Goal: Task Accomplishment & Management: Complete application form

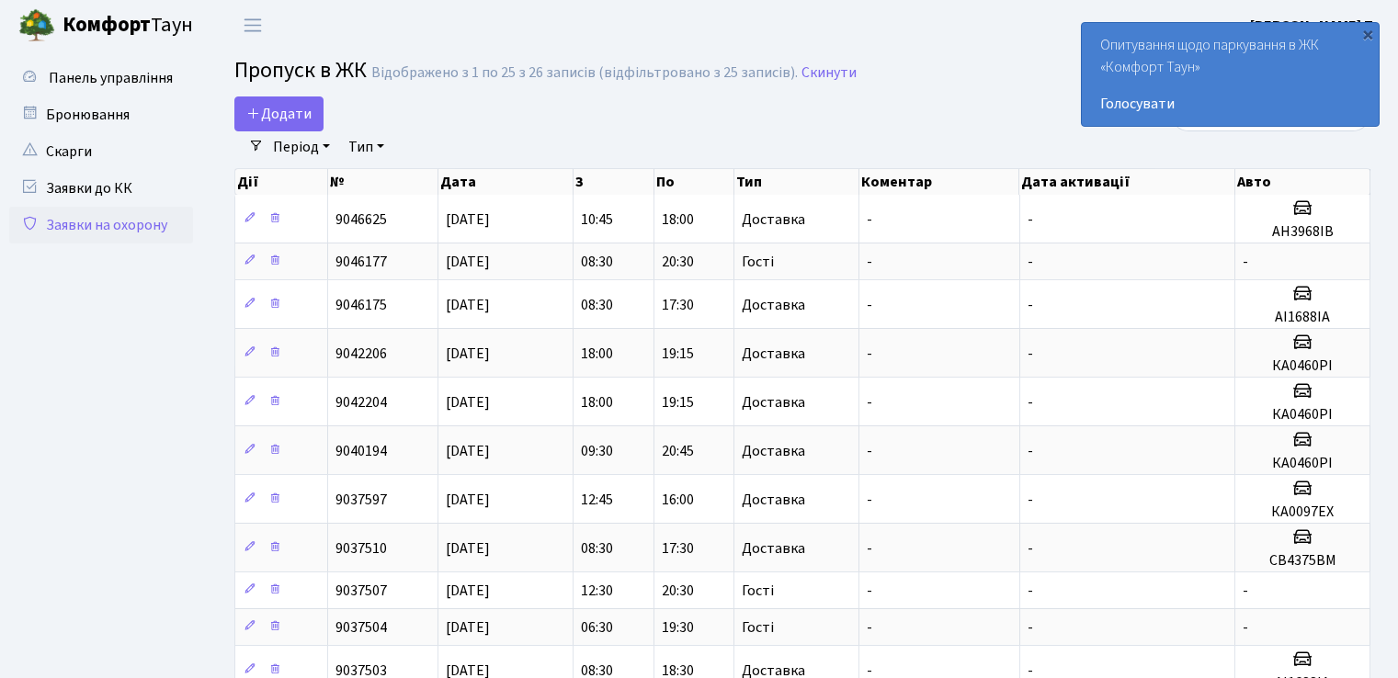
select select "25"
click at [279, 115] on span "Додати" at bounding box center [278, 114] width 65 height 20
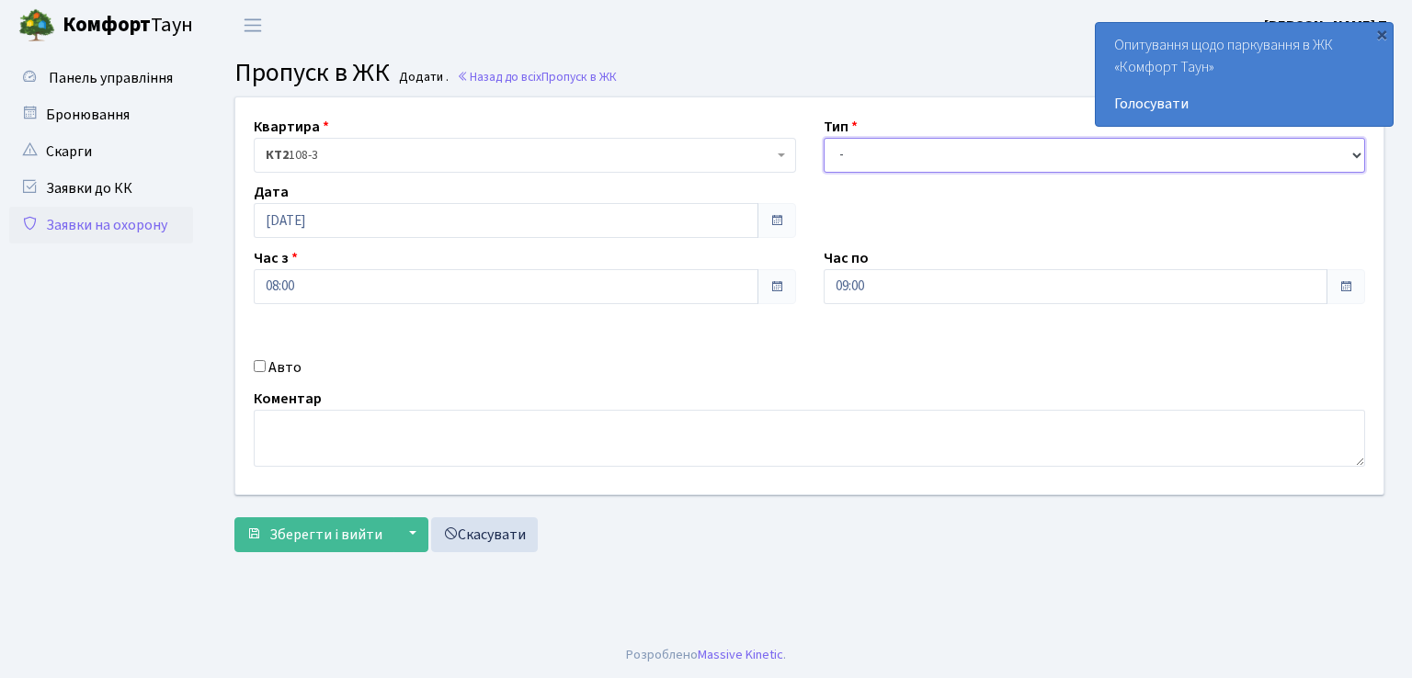
click at [905, 159] on select "- Доставка Таксі Гості Сервіс" at bounding box center [1095, 155] width 542 height 35
select select "1"
click at [824, 138] on select "- Доставка Таксі Гості Сервіс" at bounding box center [1095, 155] width 542 height 35
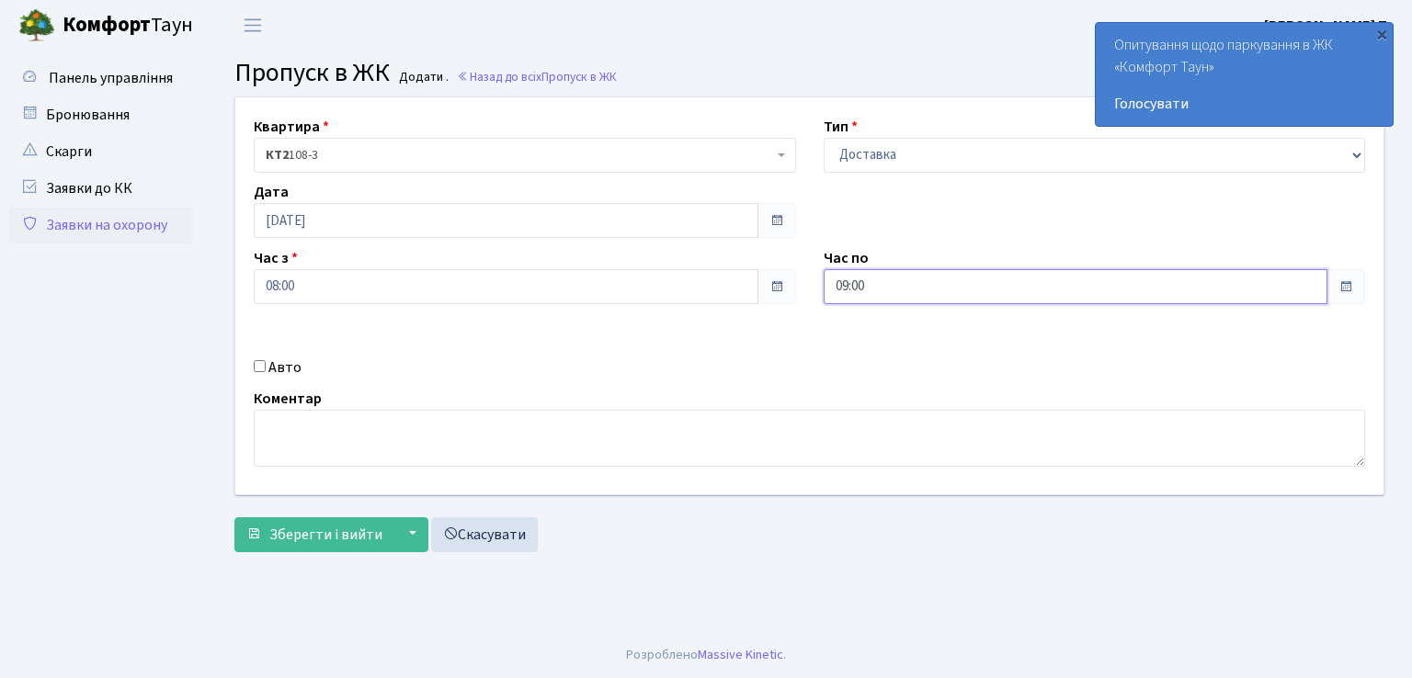
click at [893, 290] on input "09:00" at bounding box center [1076, 286] width 505 height 35
click at [871, 354] on icon at bounding box center [874, 350] width 50 height 50
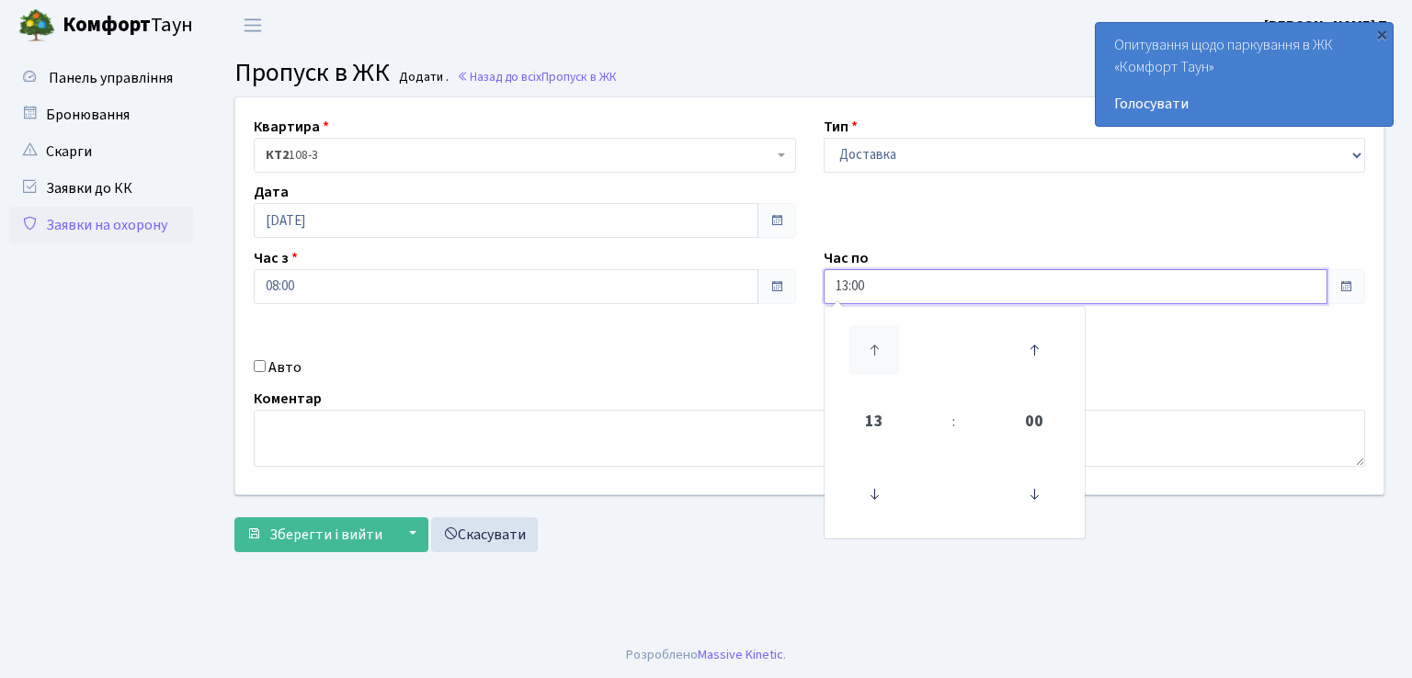
click at [871, 354] on icon at bounding box center [874, 350] width 50 height 50
type input "17:00"
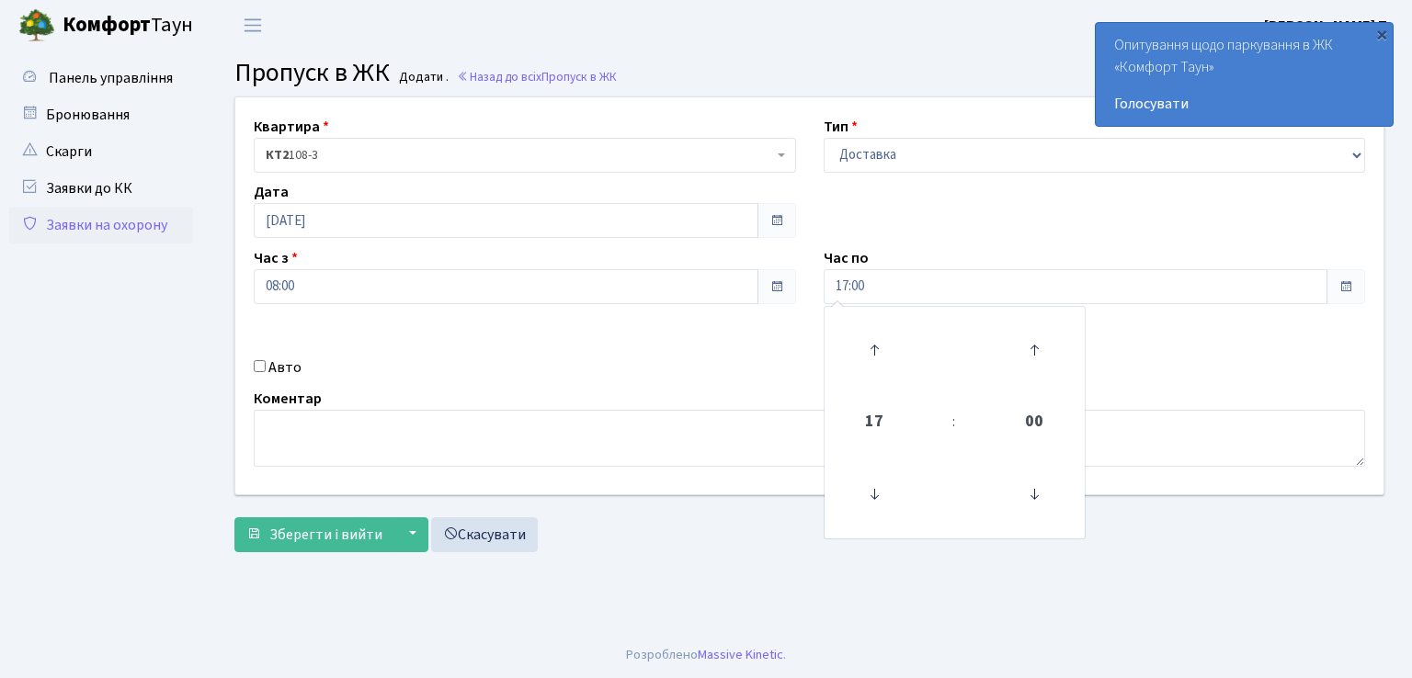
click at [257, 366] on input "Авто" at bounding box center [260, 366] width 12 height 12
checkbox input "true"
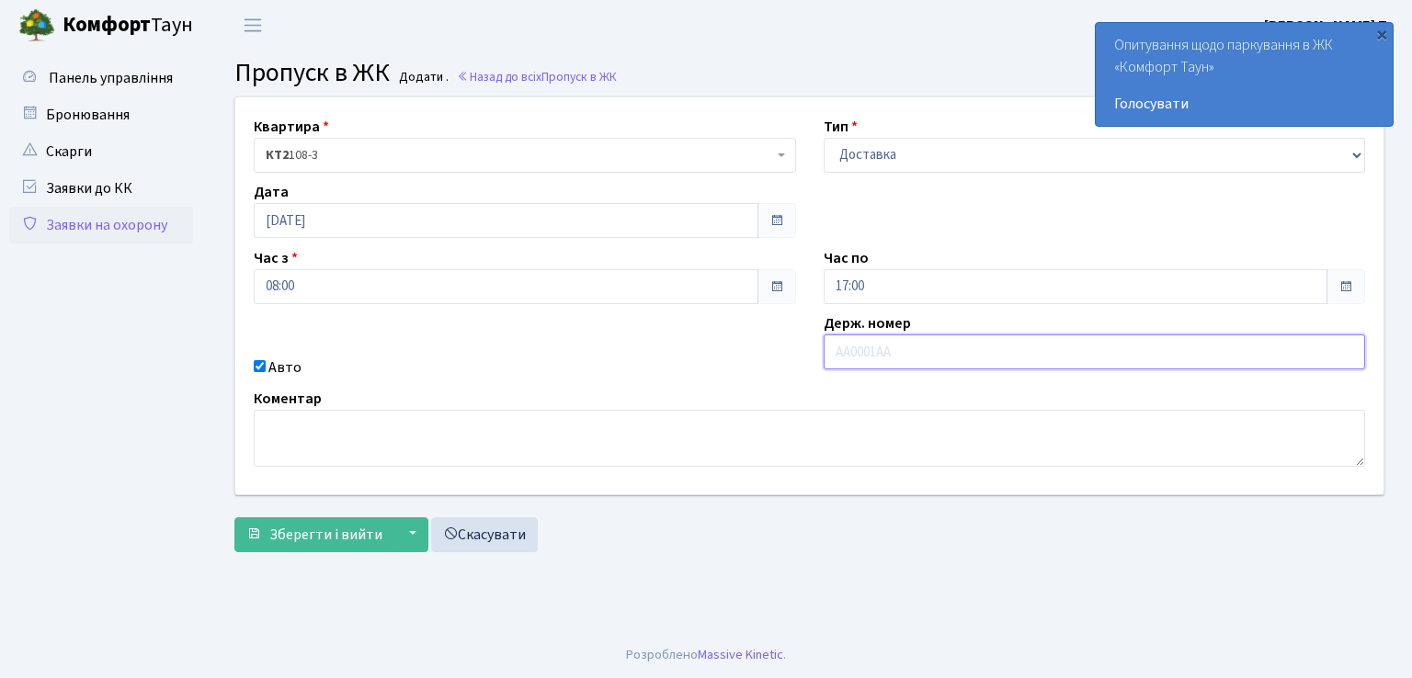
click at [849, 352] on input "text" at bounding box center [1095, 352] width 542 height 35
type input "АІ1688ІА"
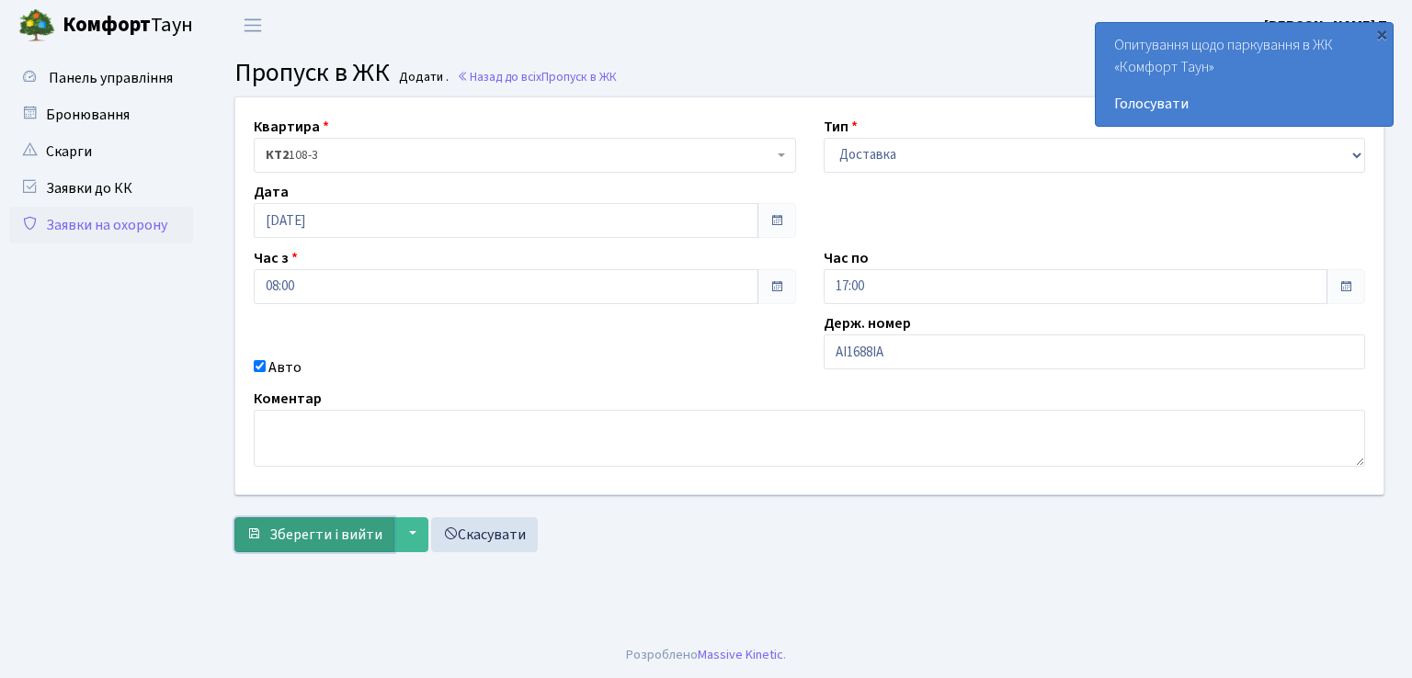
click at [331, 530] on span "Зберегти і вийти" at bounding box center [325, 535] width 113 height 20
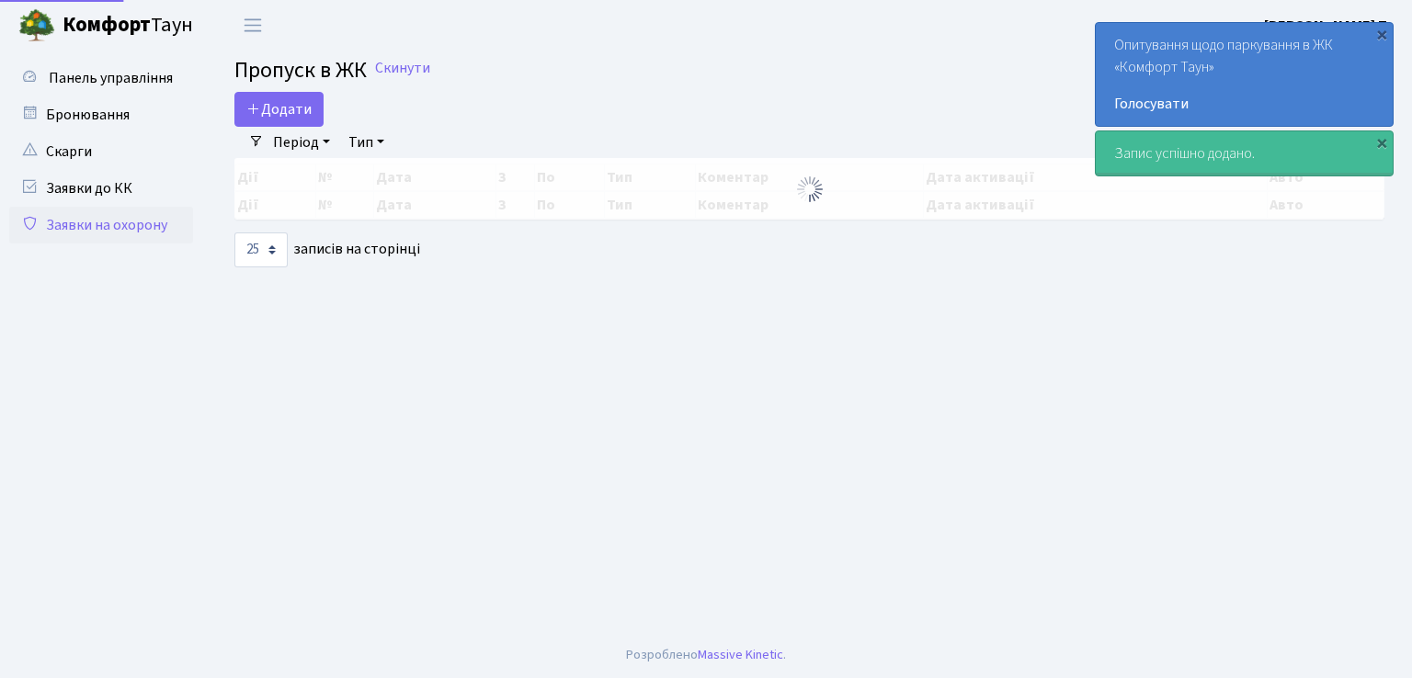
select select "25"
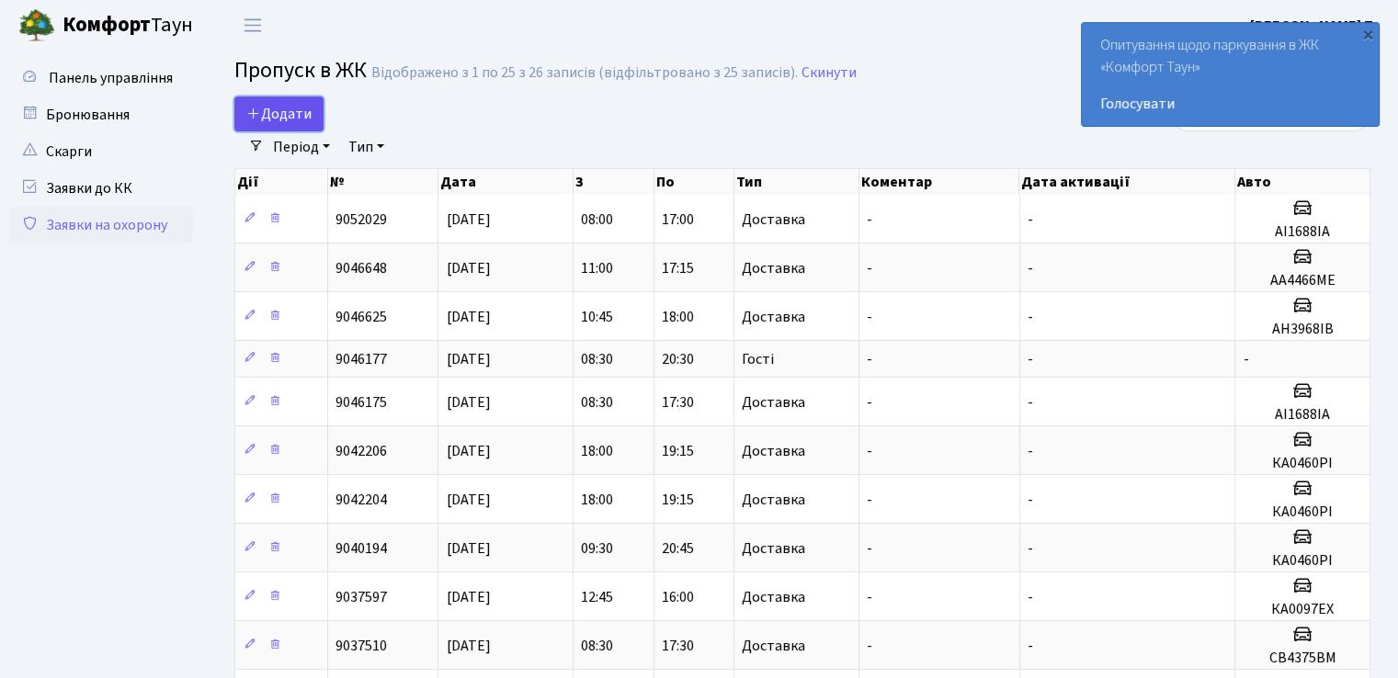
click at [274, 119] on span "Додати" at bounding box center [278, 114] width 65 height 20
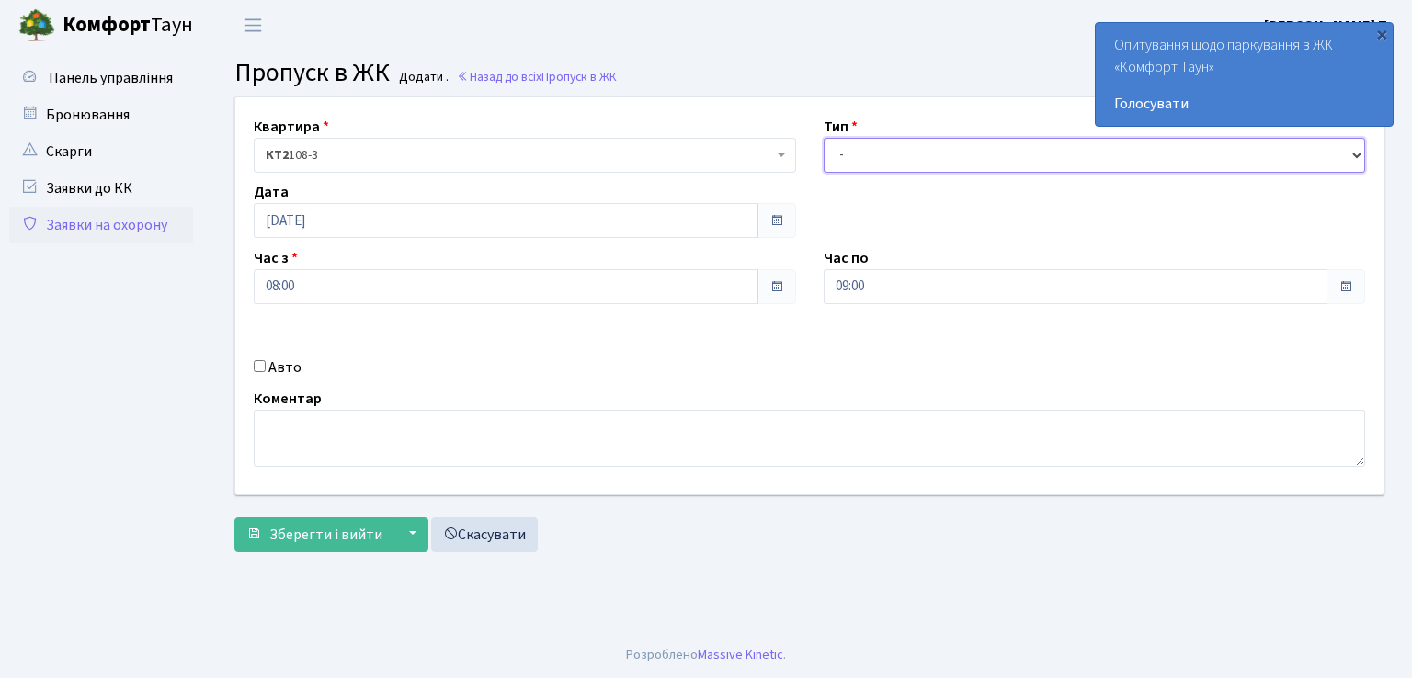
click at [857, 150] on select "- Доставка Таксі Гості Сервіс" at bounding box center [1095, 155] width 542 height 35
select select "3"
click at [824, 138] on select "- Доставка Таксі Гості Сервіс" at bounding box center [1095, 155] width 542 height 35
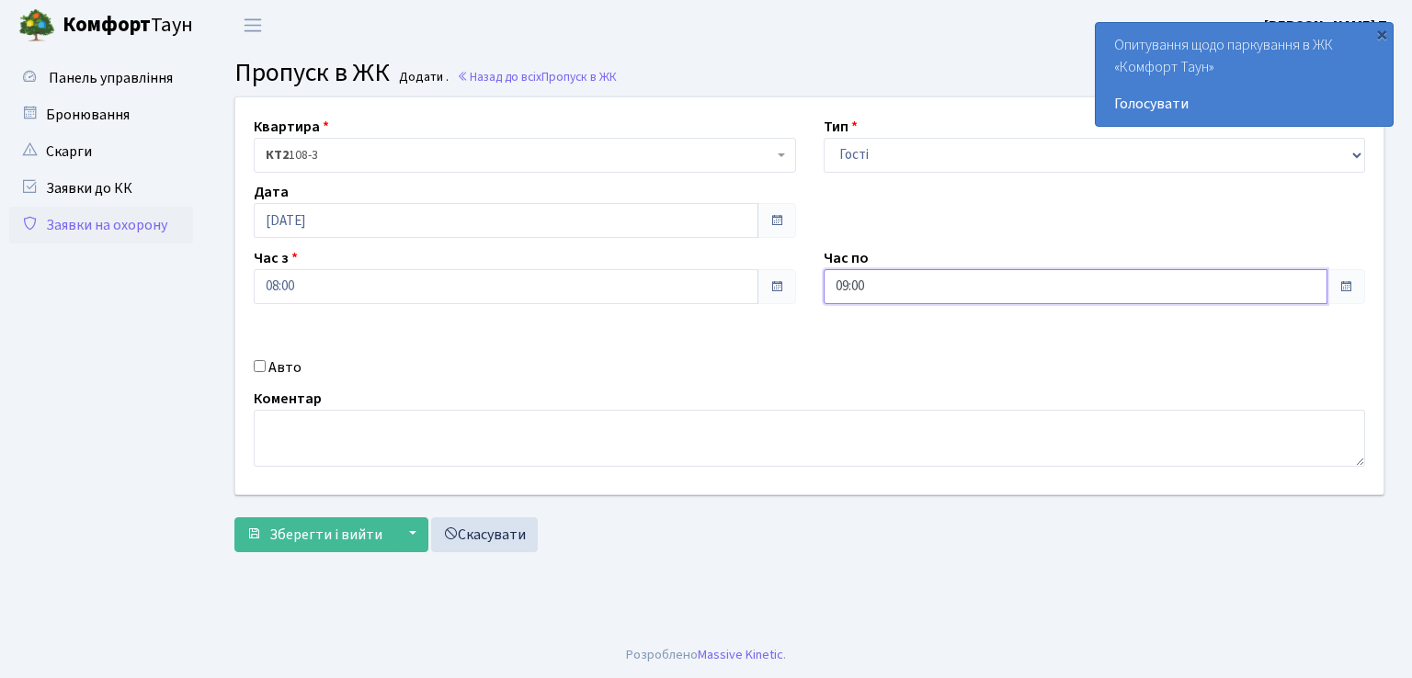
click at [924, 289] on input "09:00" at bounding box center [1076, 286] width 505 height 35
click at [872, 347] on icon at bounding box center [874, 350] width 50 height 50
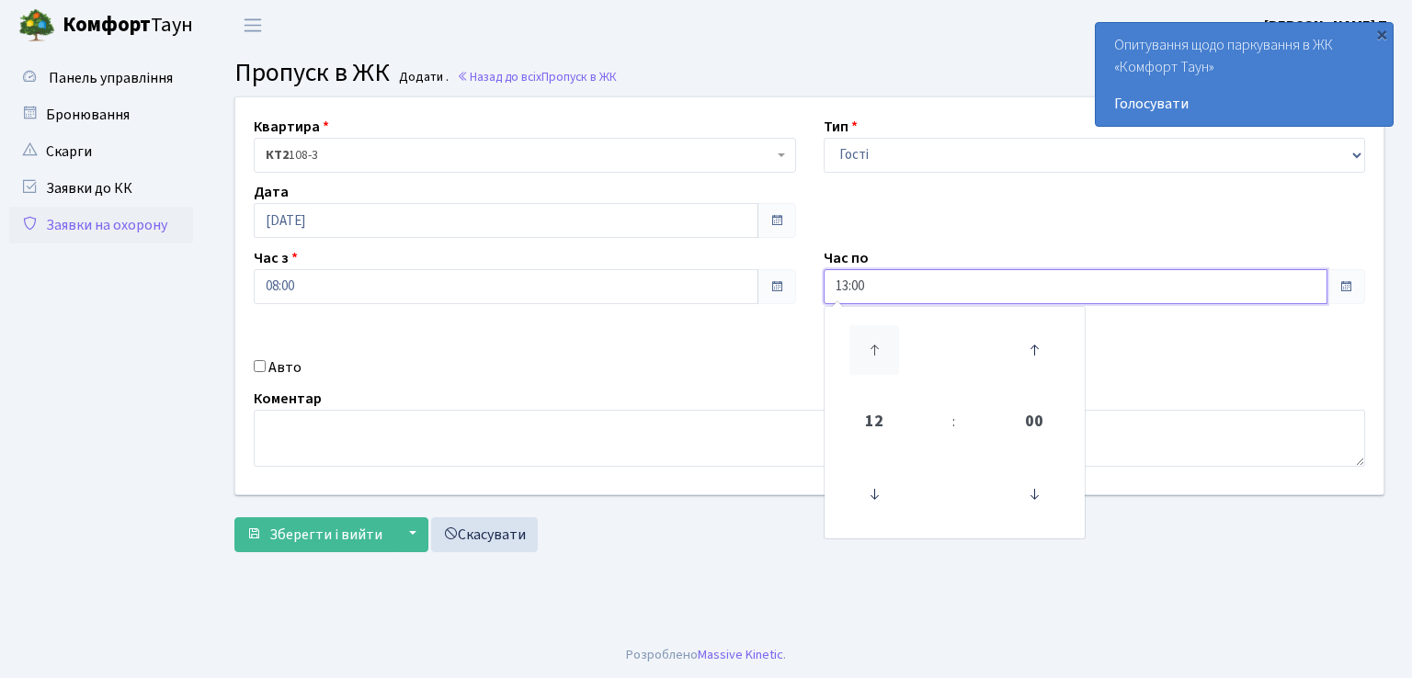
click at [872, 347] on icon at bounding box center [874, 350] width 50 height 50
click at [871, 347] on icon at bounding box center [874, 350] width 50 height 50
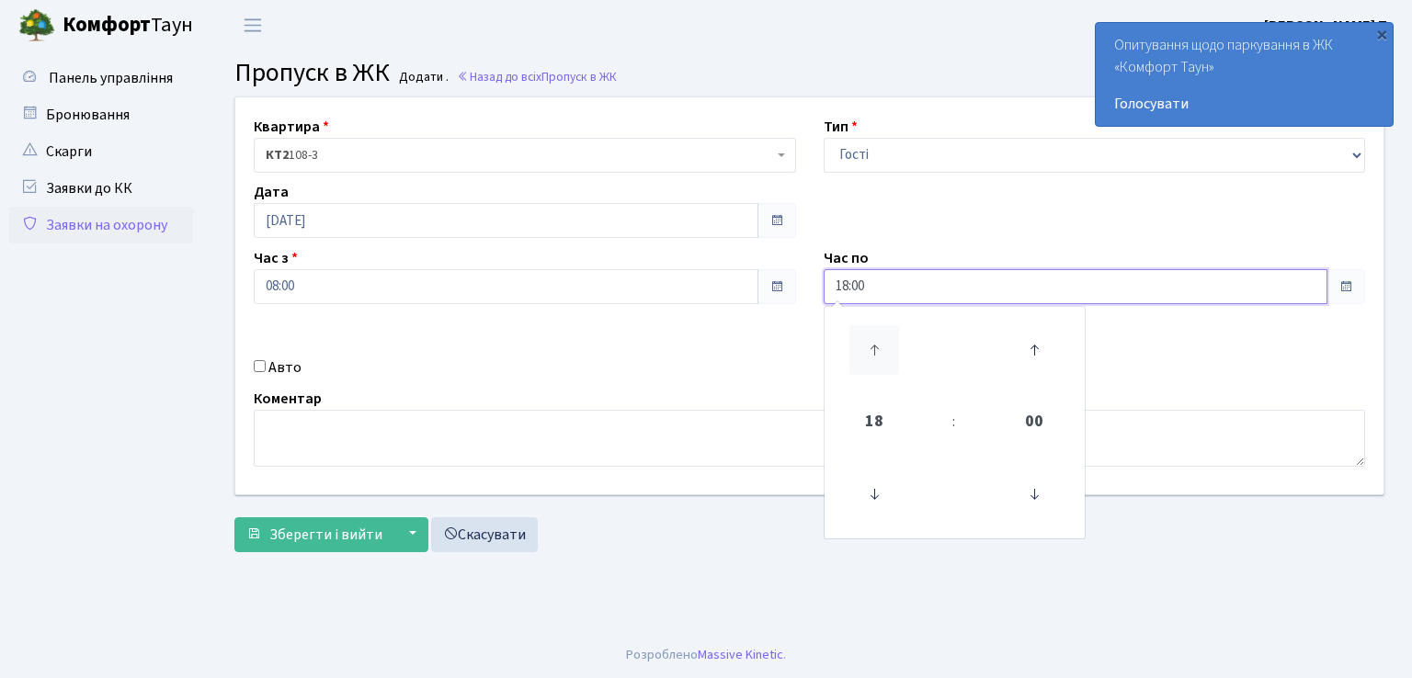
click at [871, 347] on icon at bounding box center [874, 350] width 50 height 50
type input "21:00"
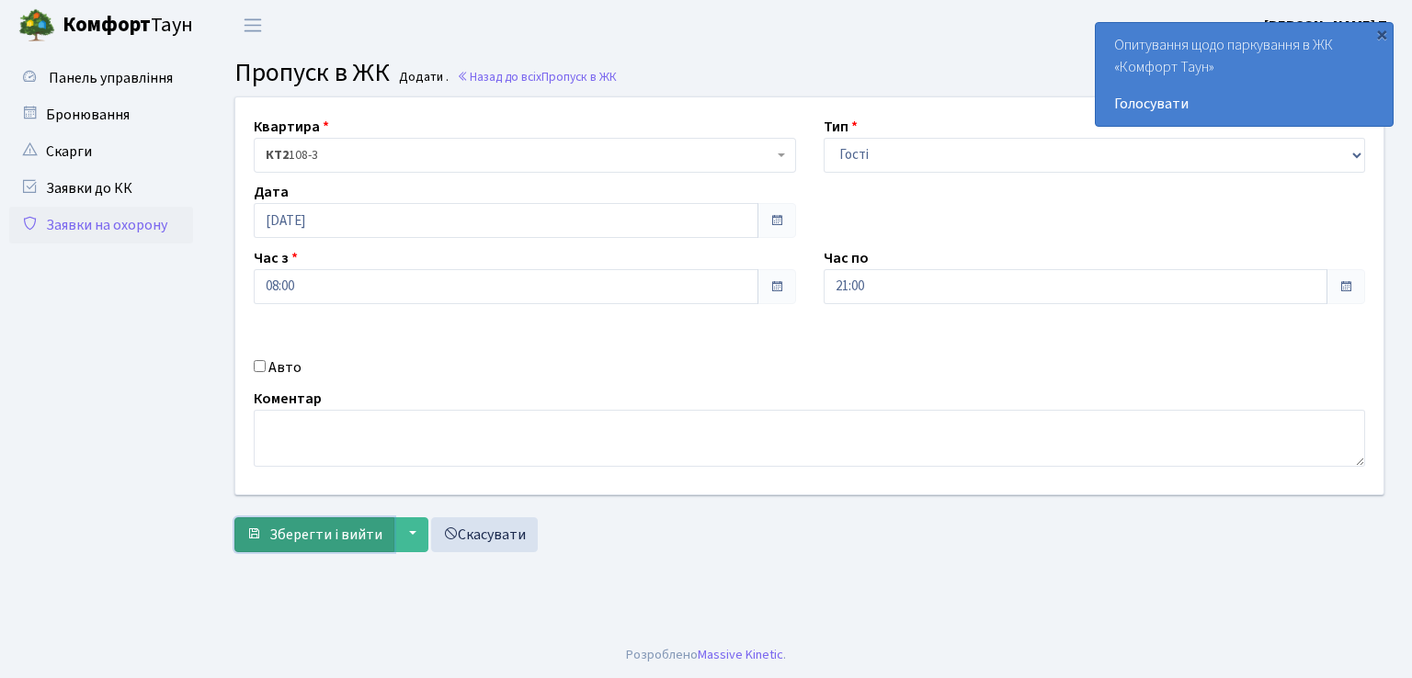
click at [335, 525] on span "Зберегти і вийти" at bounding box center [325, 535] width 113 height 20
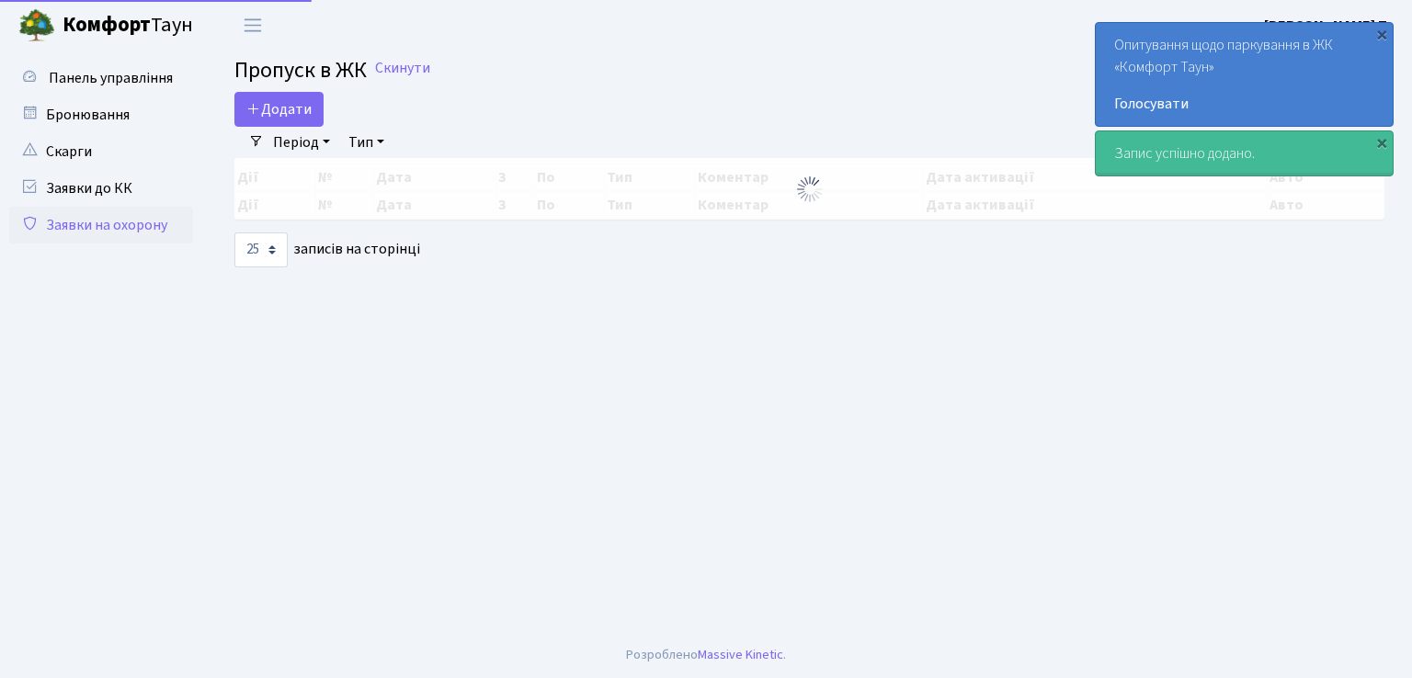
select select "25"
